Goal: Task Accomplishment & Management: Manage account settings

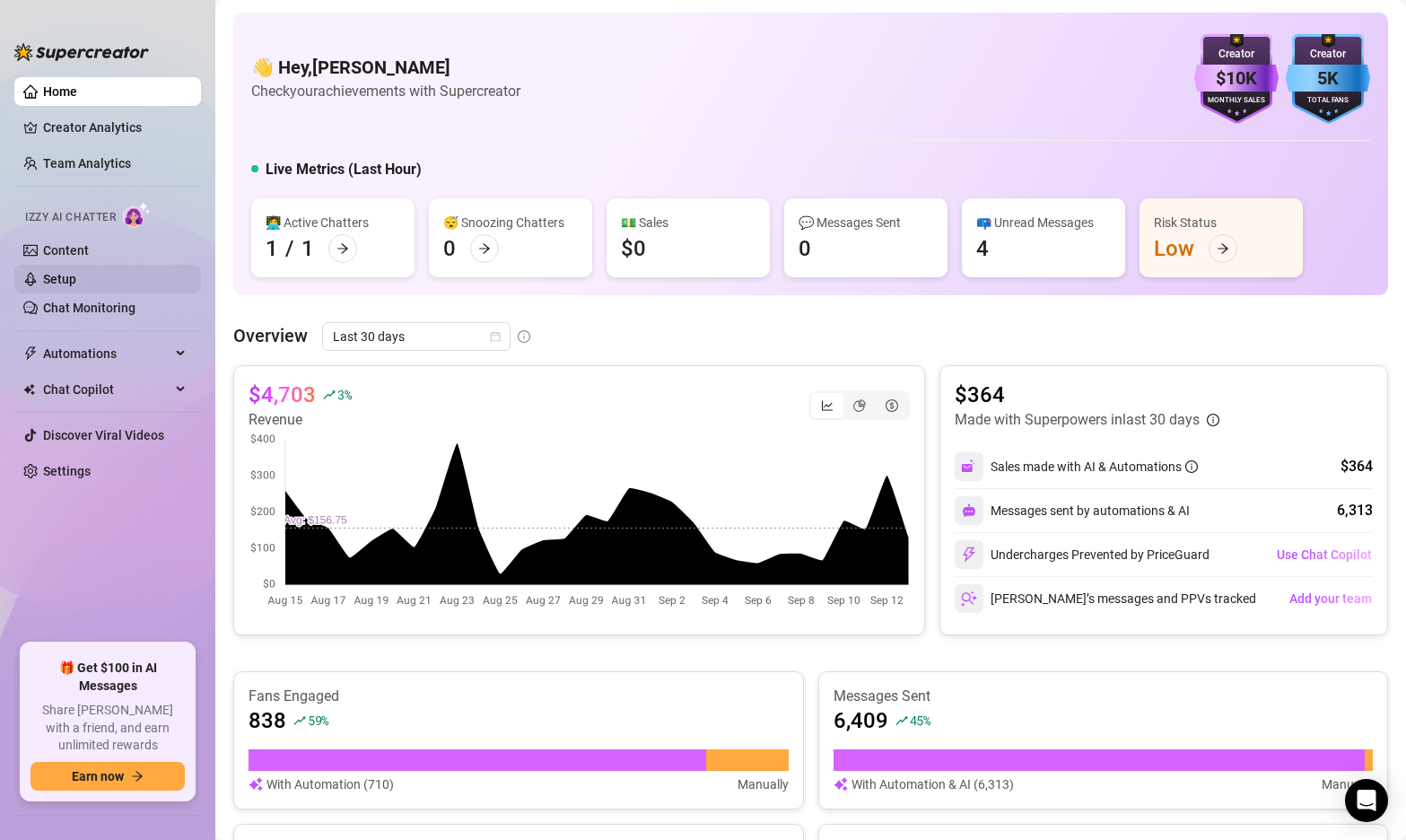
click at [76, 275] on link "Setup" at bounding box center [60, 279] width 33 height 14
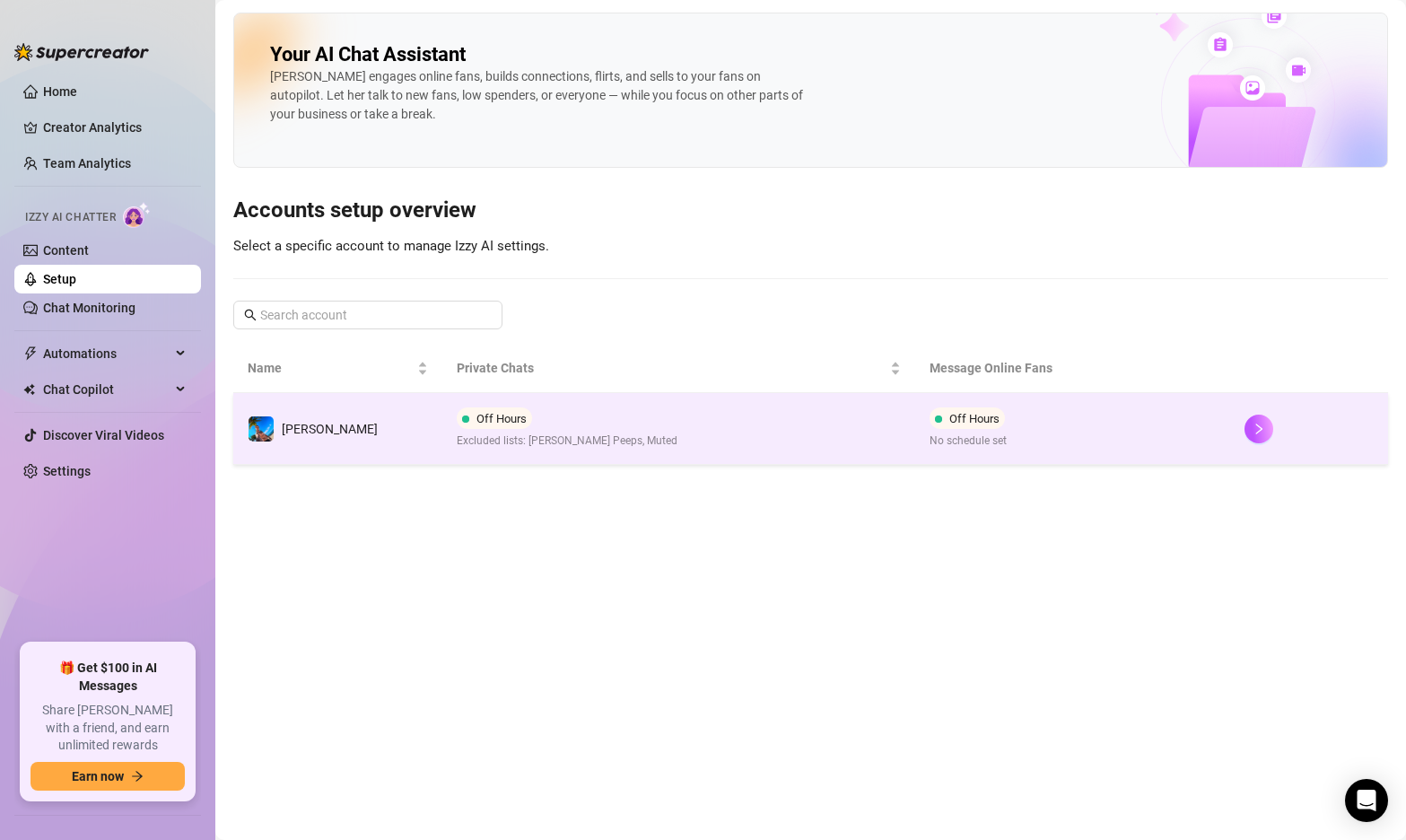
click at [681, 424] on td "Off Hours Excluded lists: [PERSON_NAME] Peeps, Muted" at bounding box center [679, 429] width 473 height 71
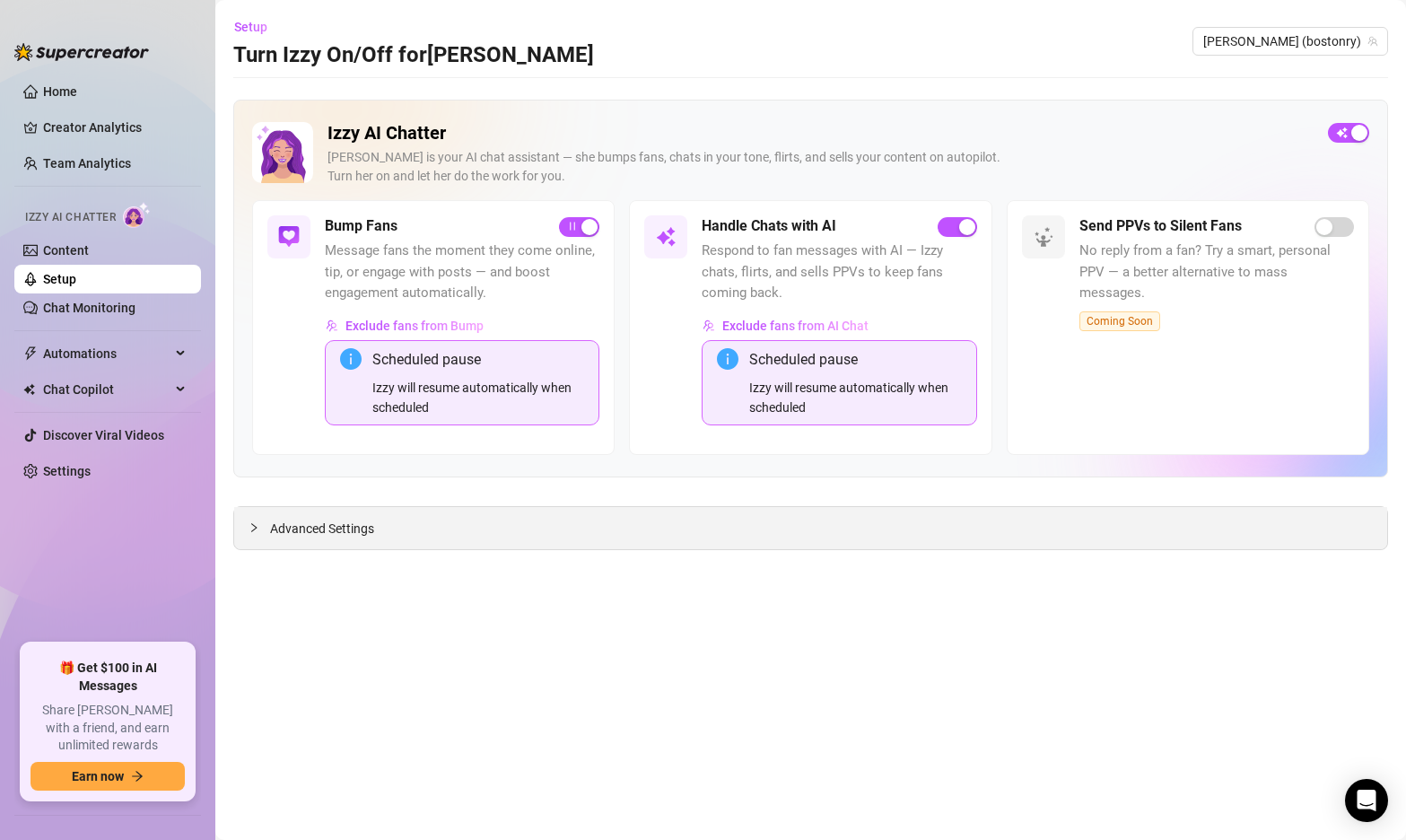
click at [279, 535] on span "Advanced Settings" at bounding box center [322, 528] width 104 height 19
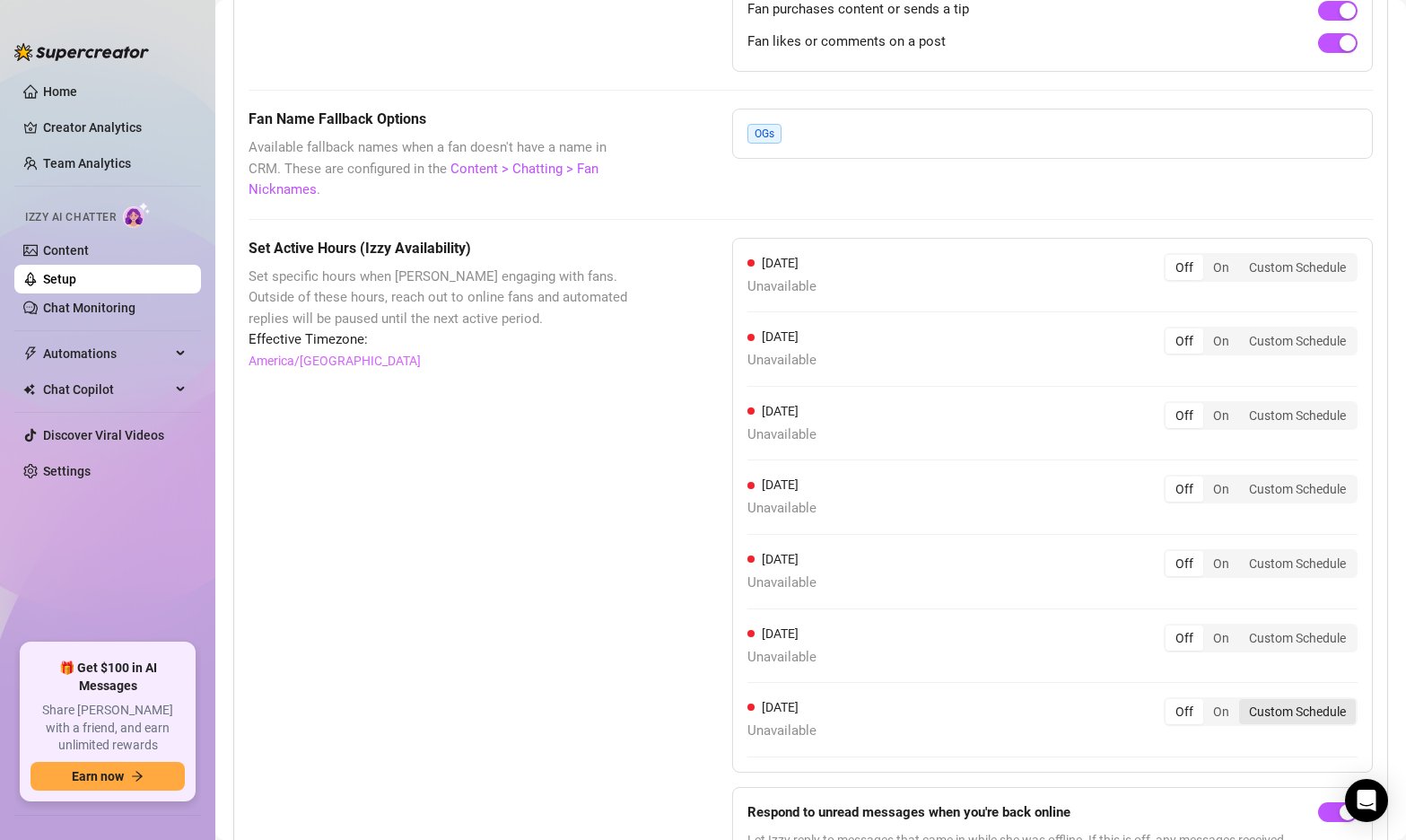
scroll to position [1504, 0]
click at [1224, 698] on div "On" at bounding box center [1221, 711] width 36 height 25
click at [1208, 701] on input "On" at bounding box center [1208, 701] width 0 height 0
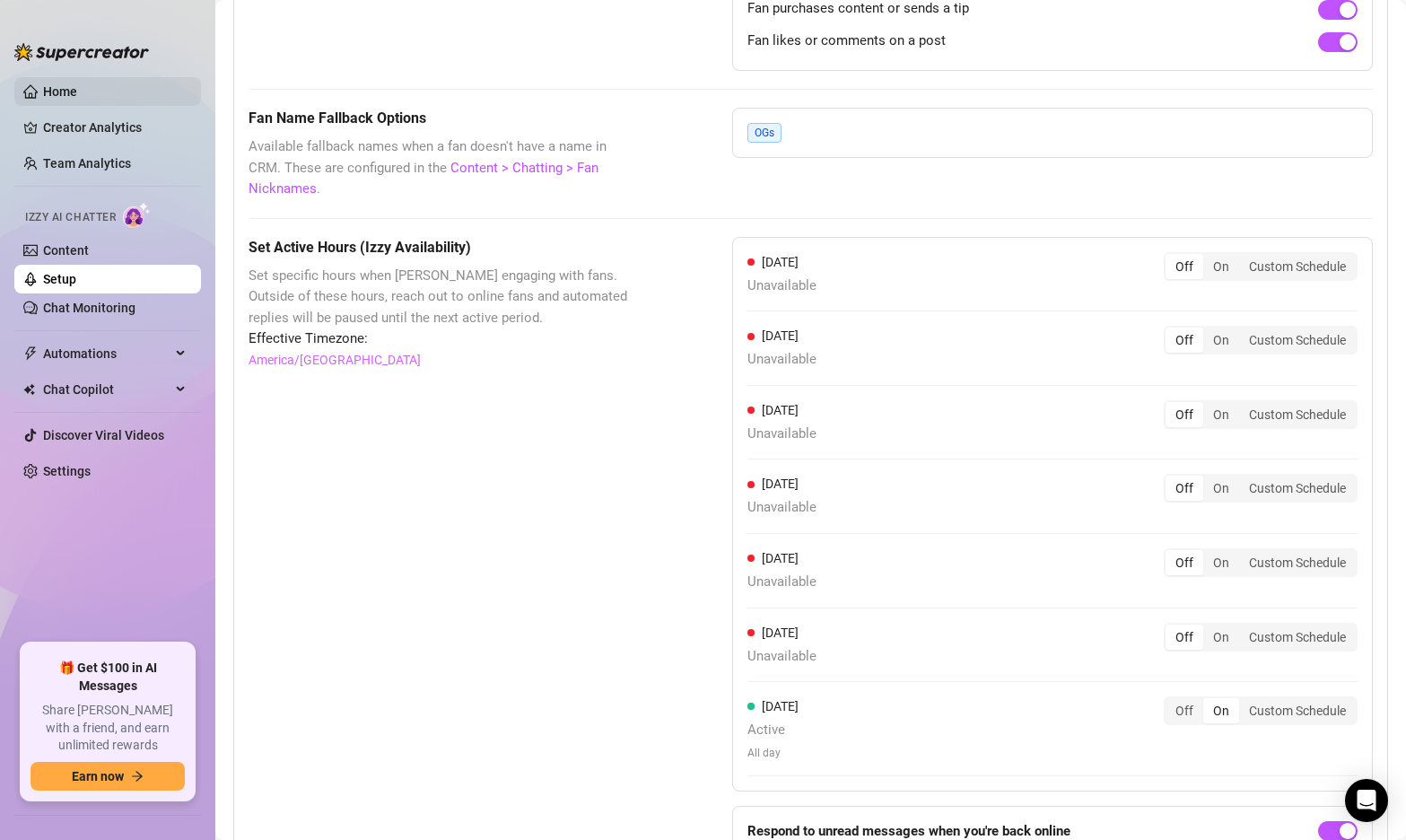
click at [77, 85] on link "Home" at bounding box center [60, 91] width 34 height 14
